Goal: Transaction & Acquisition: Book appointment/travel/reservation

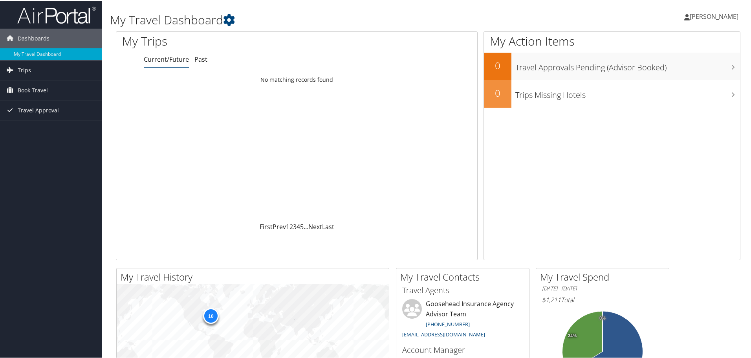
drag, startPoint x: 0, startPoint y: 0, endPoint x: 372, endPoint y: 11, distance: 372.6
click at [372, 11] on div "My Travel Dashboard" at bounding box center [322, 16] width 424 height 24
drag, startPoint x: 64, startPoint y: 0, endPoint x: 273, endPoint y: 13, distance: 209.8
click at [273, 13] on h1 "My Travel Dashboard" at bounding box center [322, 19] width 424 height 16
click at [37, 89] on span "Book Travel" at bounding box center [33, 90] width 30 height 20
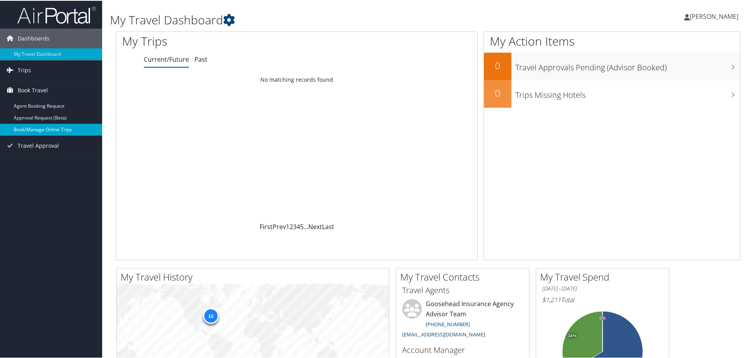
click at [30, 130] on link "Book/Manage Online Trips" at bounding box center [51, 129] width 102 height 12
